Goal: Task Accomplishment & Management: Manage account settings

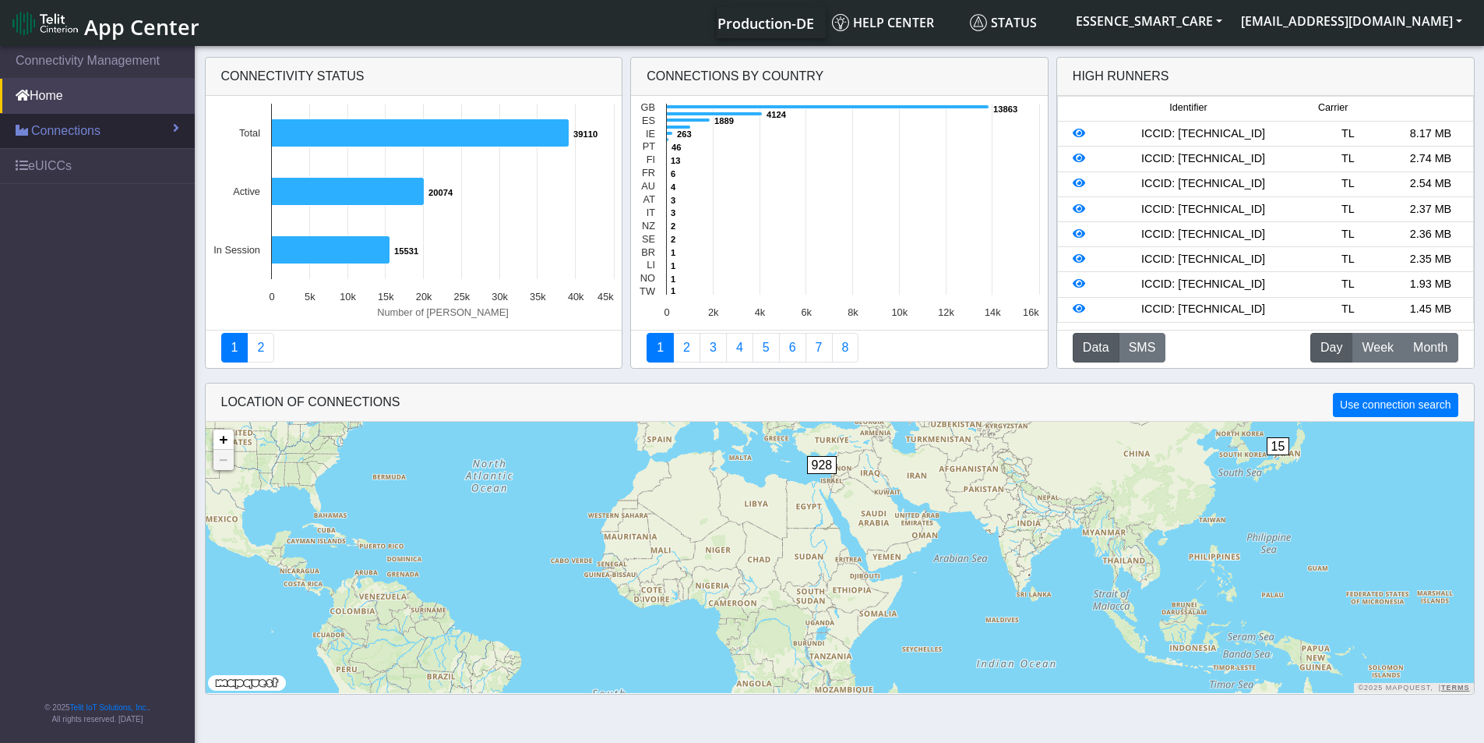
click at [58, 145] on link "Connections" at bounding box center [97, 131] width 195 height 34
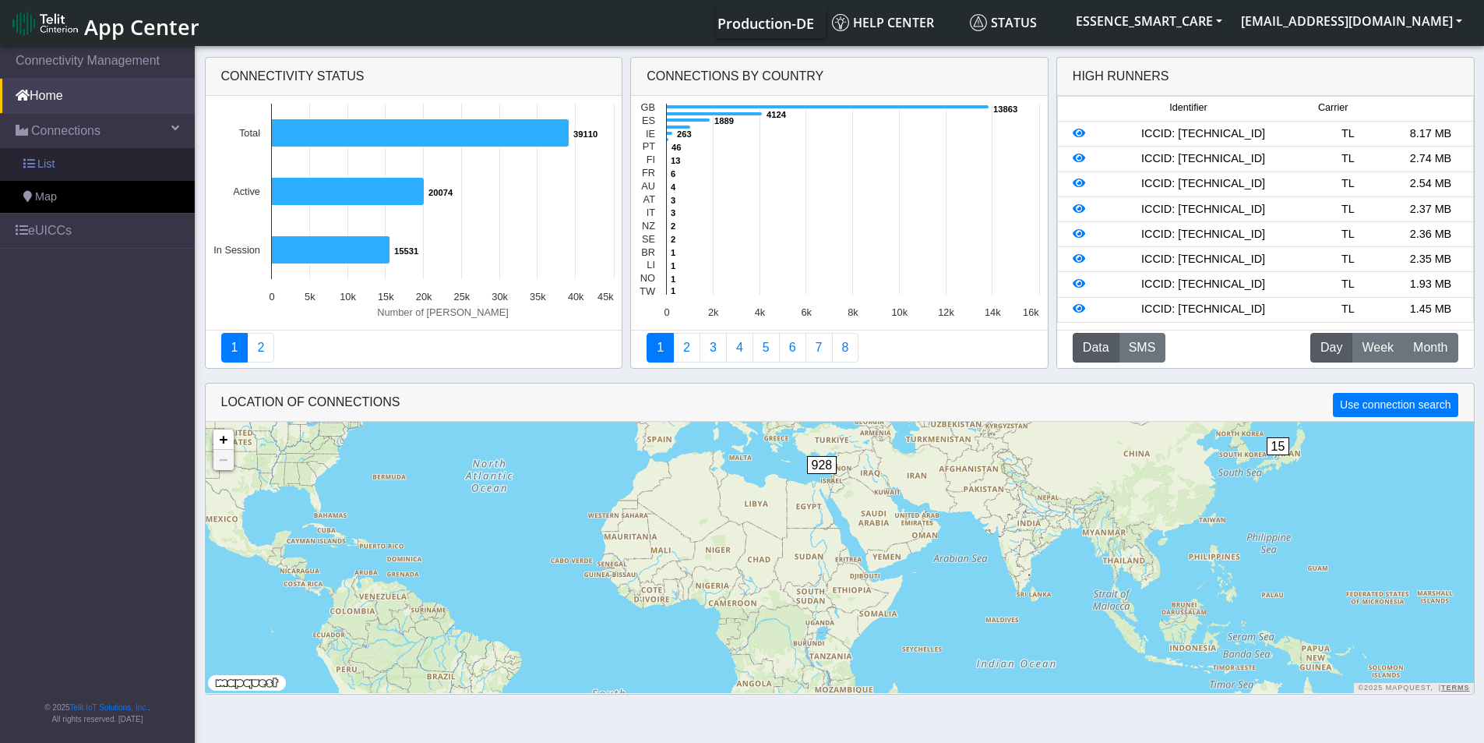
click at [55, 164] on link "List" at bounding box center [97, 164] width 195 height 33
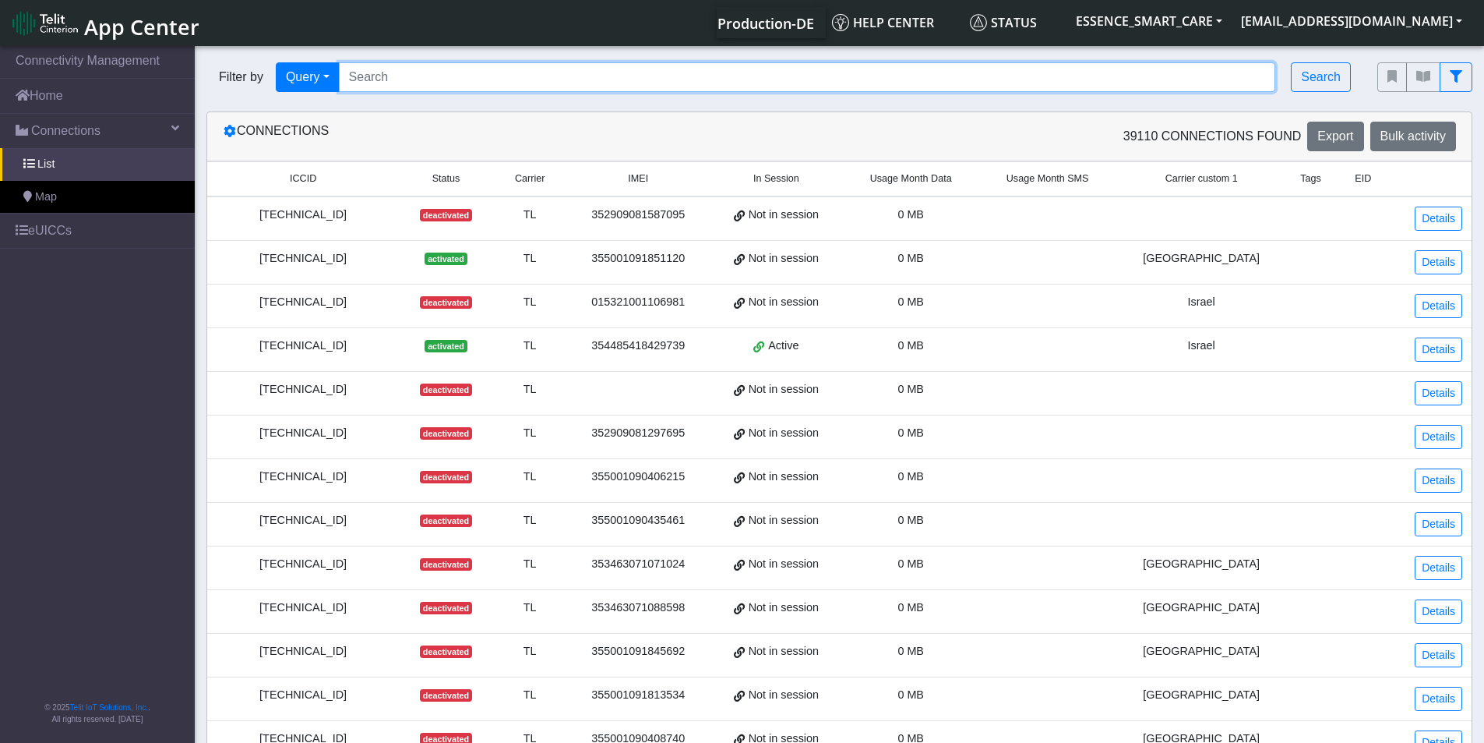
click at [404, 74] on input "Search..." at bounding box center [807, 77] width 937 height 30
paste input "89358152000000895286"
type input "89358152000000895286"
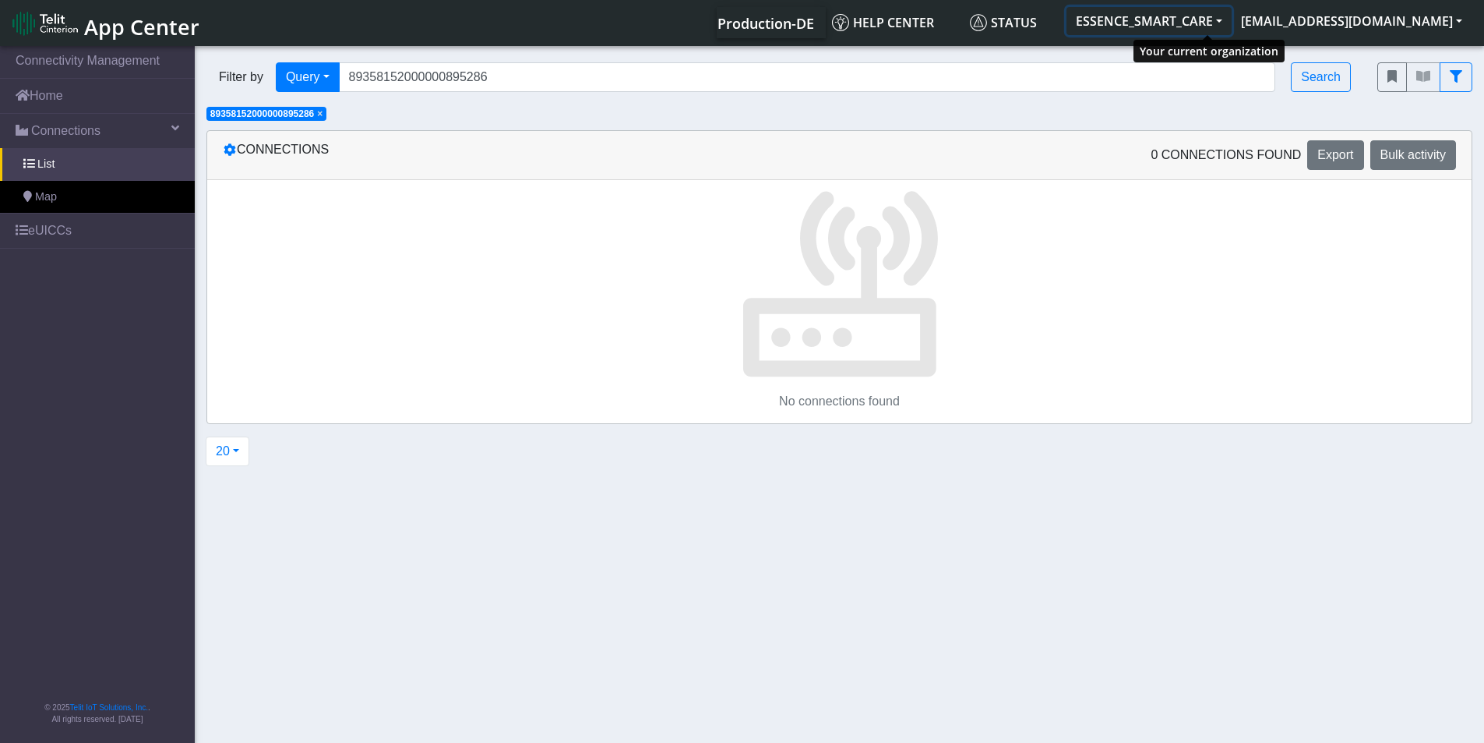
click at [1212, 30] on button "ESSENCE_SMART_CARE" at bounding box center [1149, 21] width 165 height 28
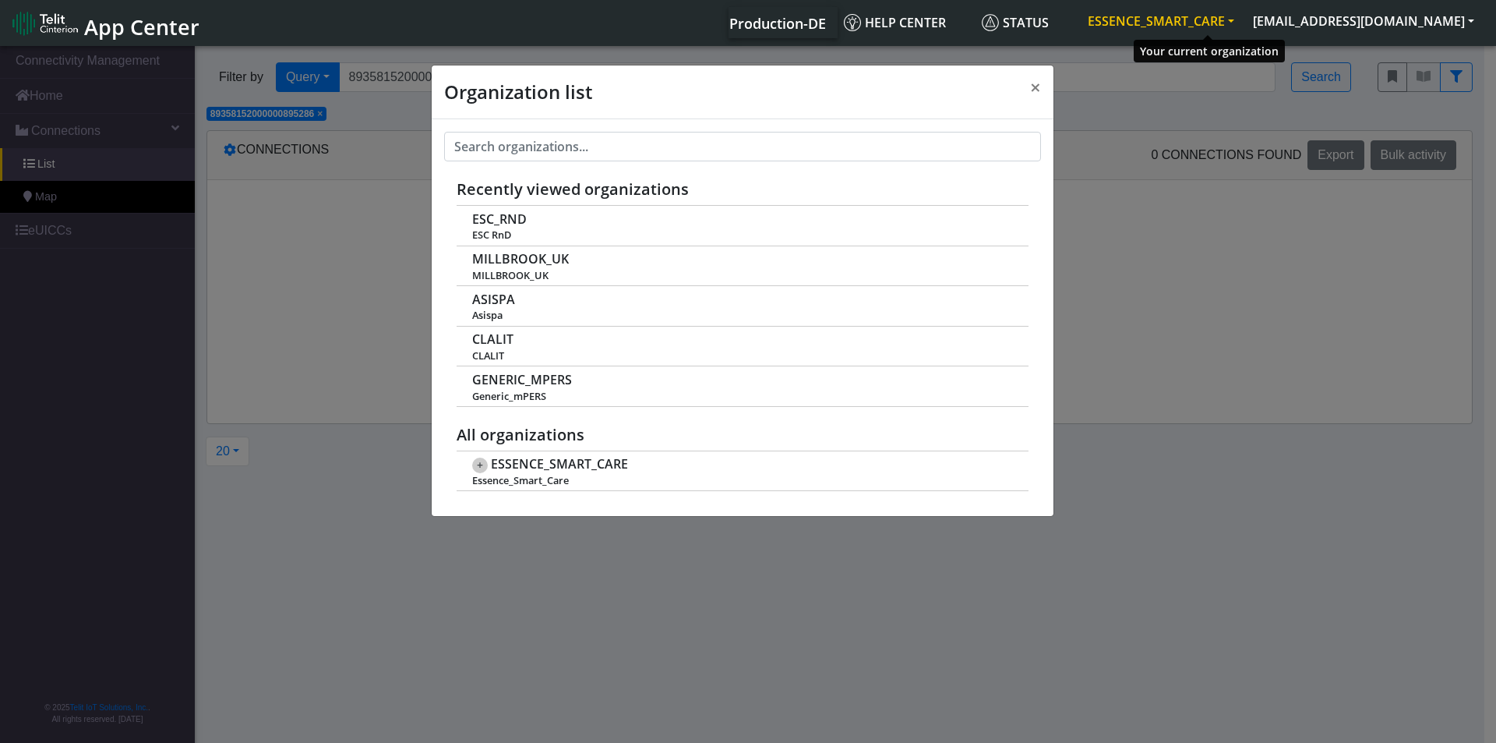
scroll to position [5, 0]
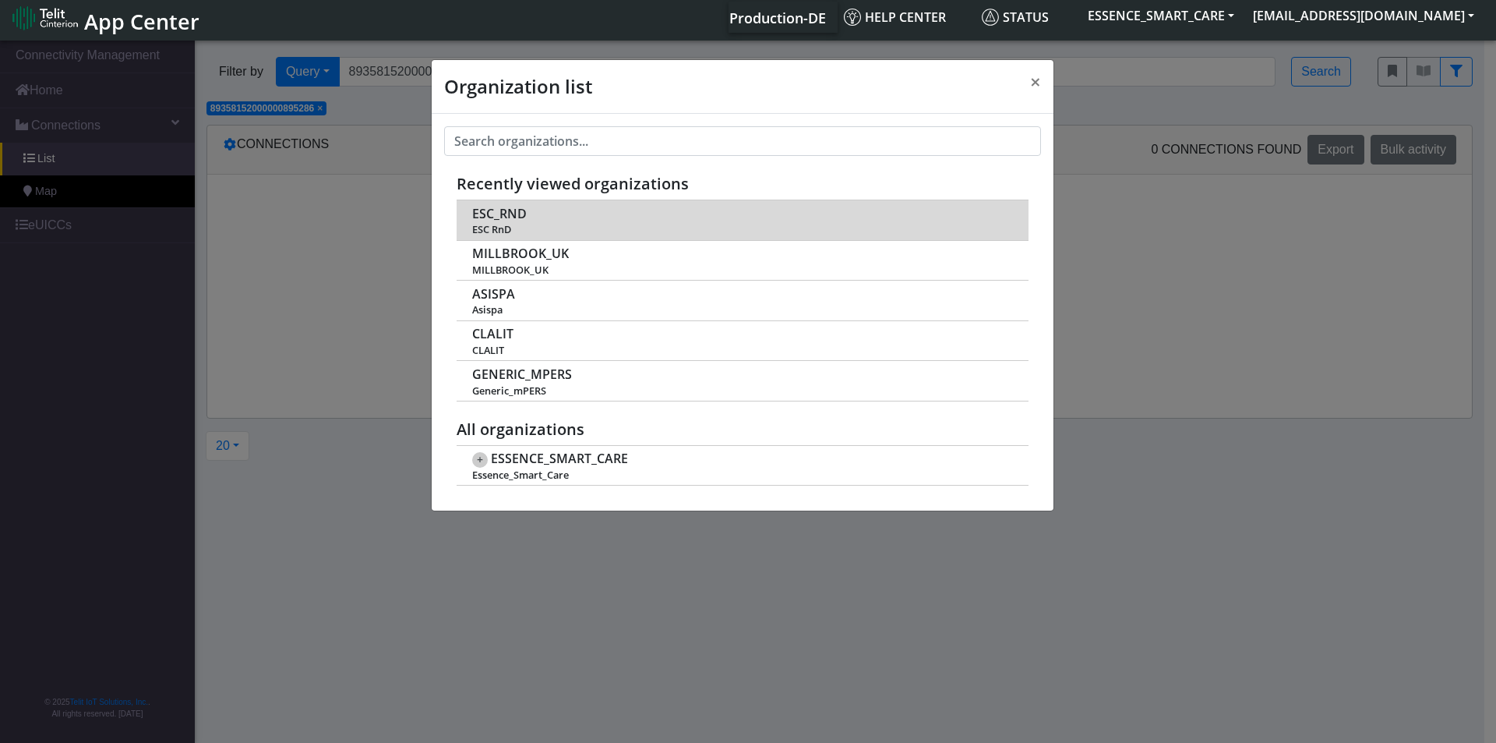
click at [572, 226] on span "ESC RnD" at bounding box center [741, 230] width 539 height 12
click at [509, 217] on span "ESC_RND" at bounding box center [499, 213] width 55 height 15
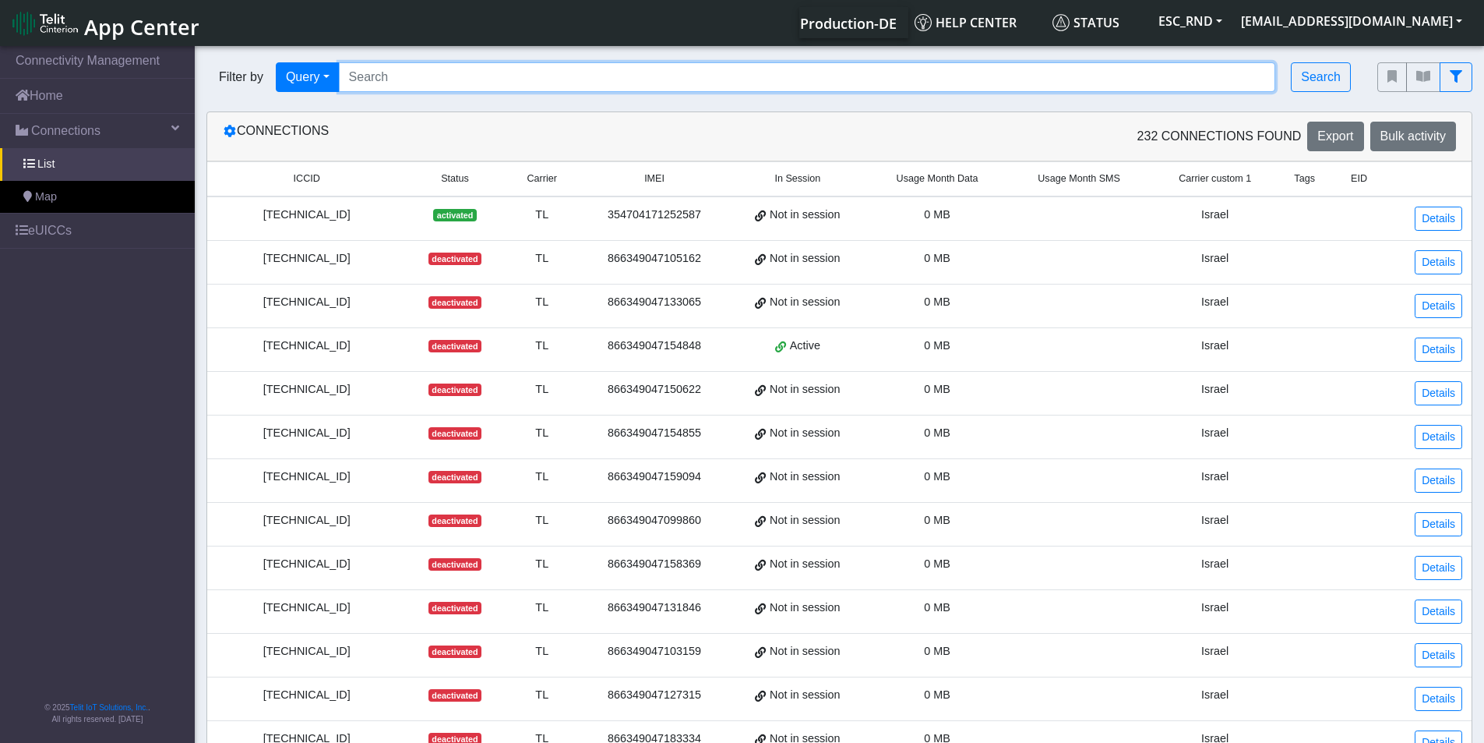
click at [426, 79] on input "Search..." at bounding box center [807, 77] width 937 height 30
paste input "89358152000000895286"
type input "89358152000000895286"
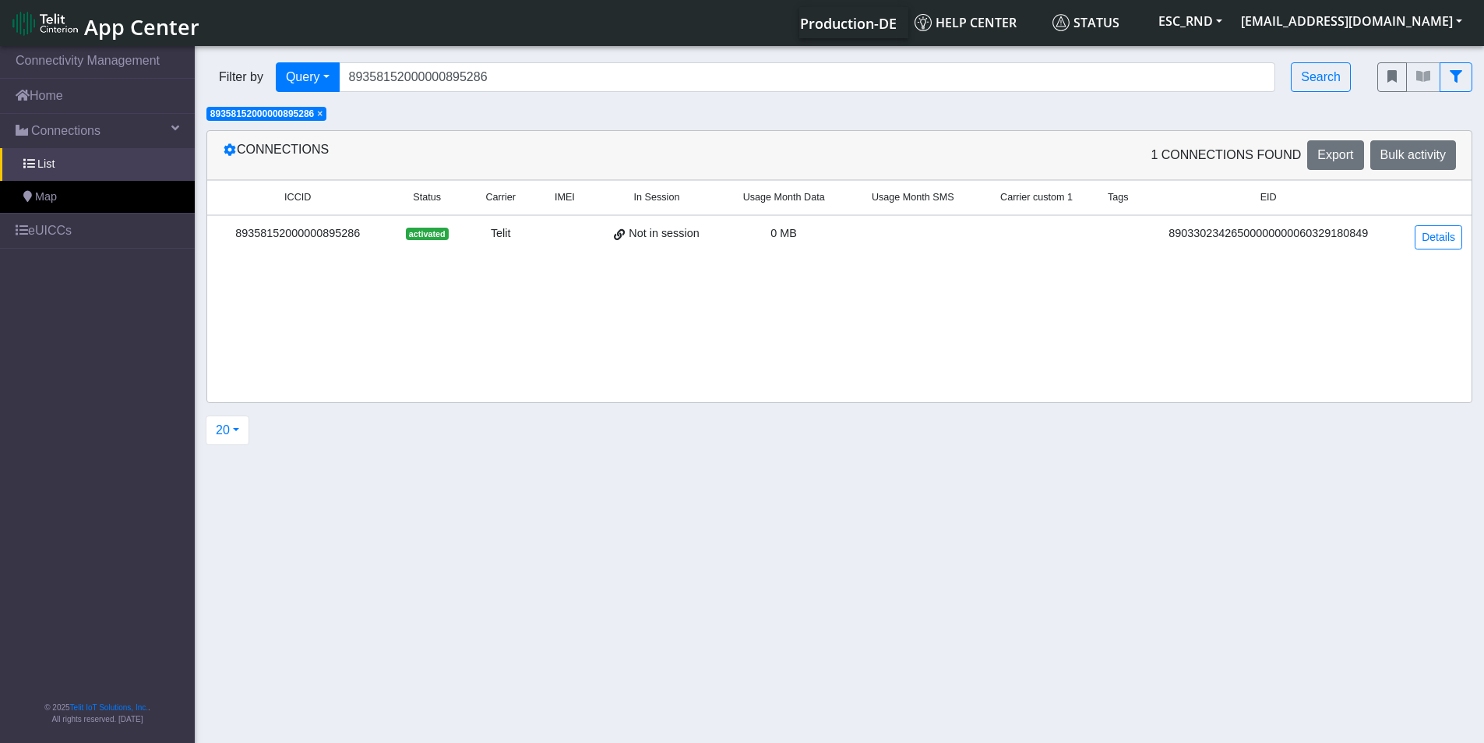
click at [1207, 233] on div "89033023426500000000060329180849" at bounding box center [1268, 233] width 237 height 17
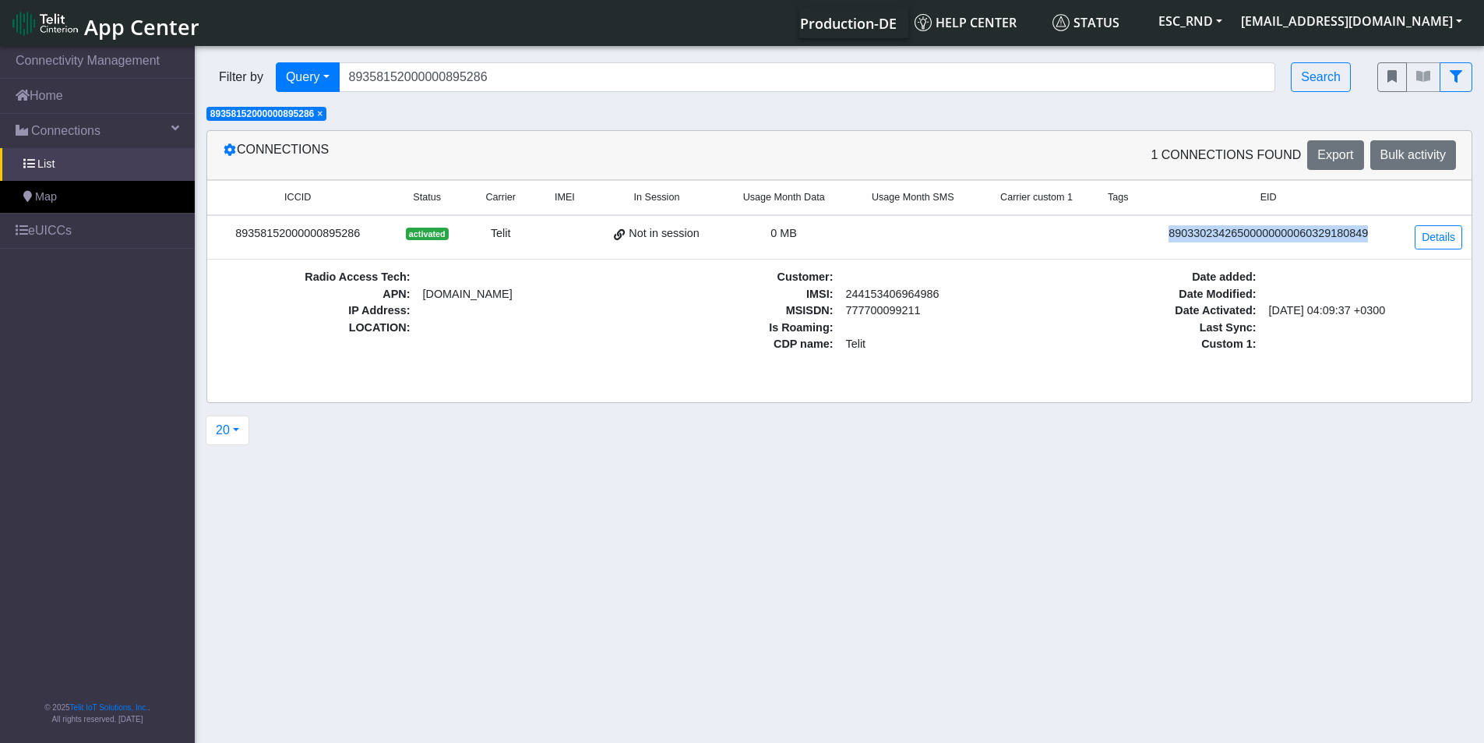
click at [1207, 233] on div "89033023426500000000060329180849" at bounding box center [1268, 233] width 237 height 17
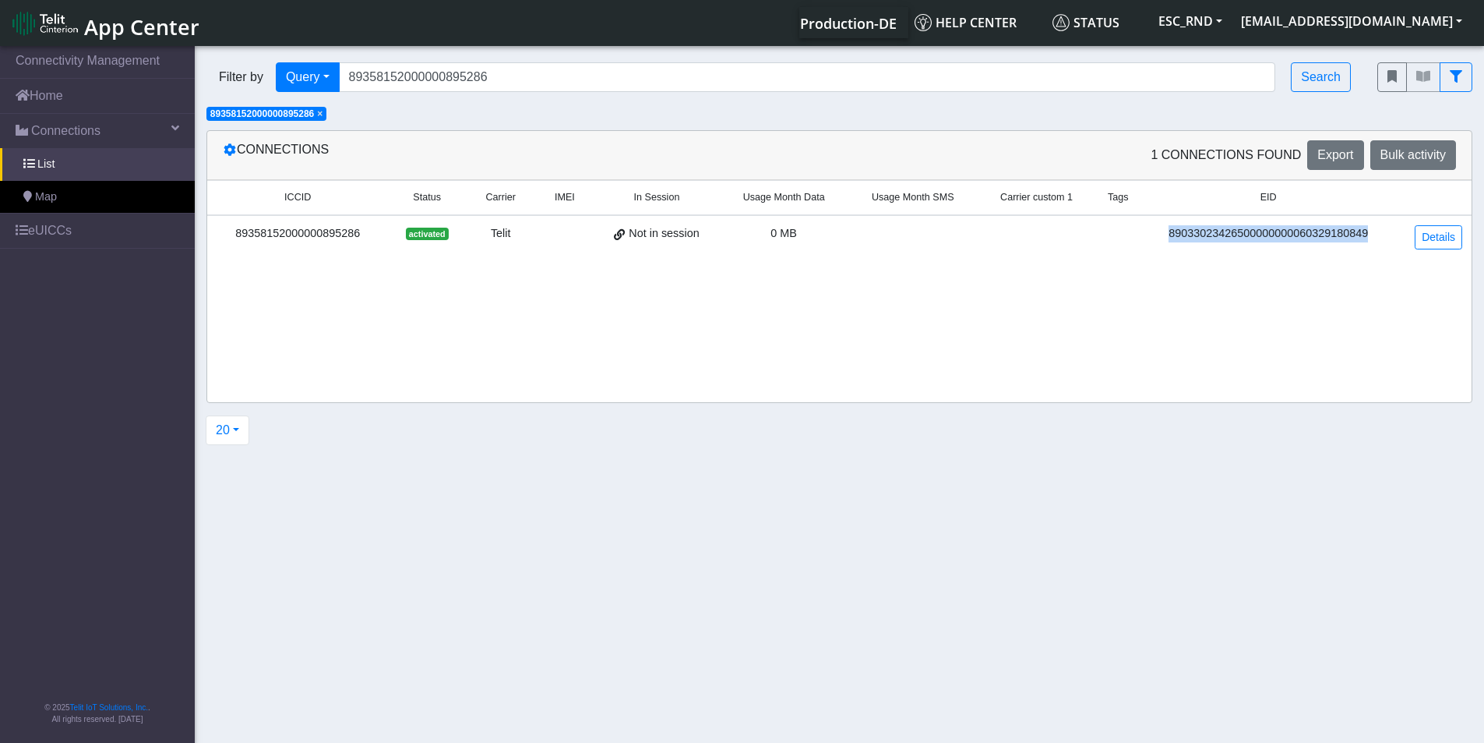
copy div "89033023426500000000060329180849"
click at [1409, 19] on button "[EMAIL_ADDRESS][DOMAIN_NAME]" at bounding box center [1352, 21] width 240 height 28
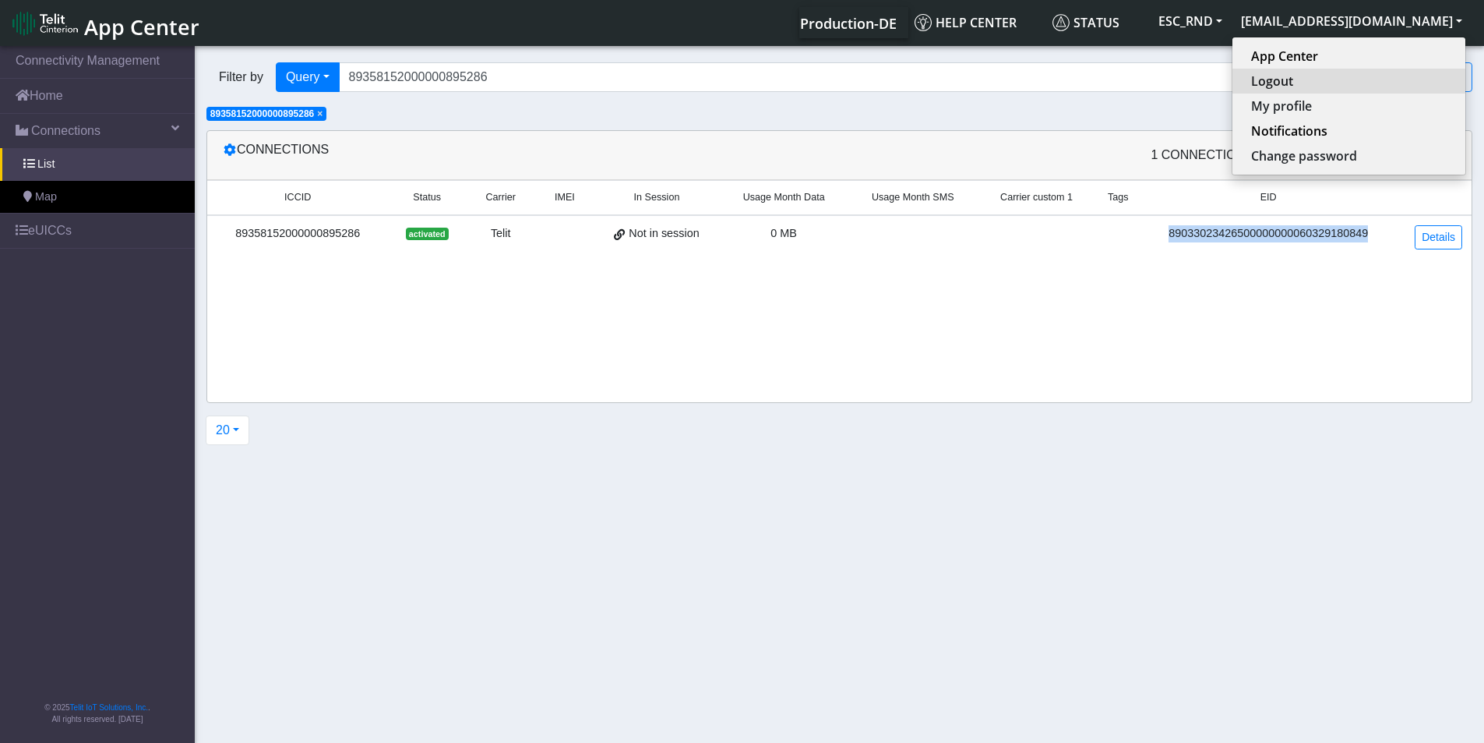
click at [1349, 86] on button "Logout" at bounding box center [1349, 81] width 233 height 25
